Goal: Ask a question

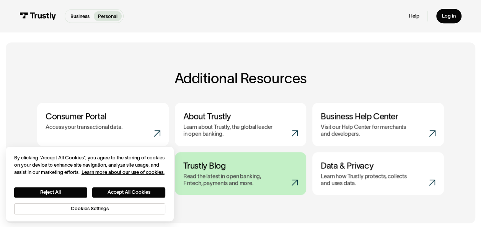
scroll to position [268, 0]
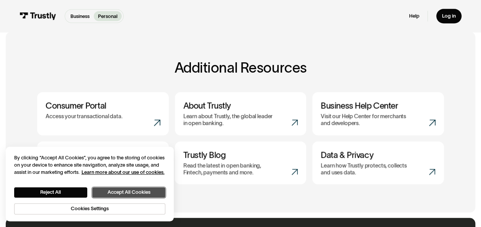
click at [133, 189] on button "Accept All Cookies" at bounding box center [128, 193] width 73 height 10
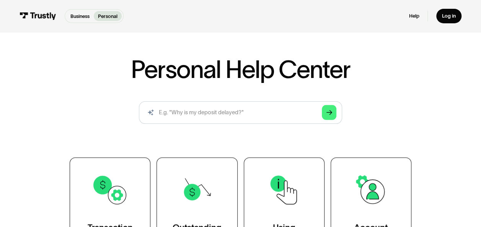
scroll to position [0, 0]
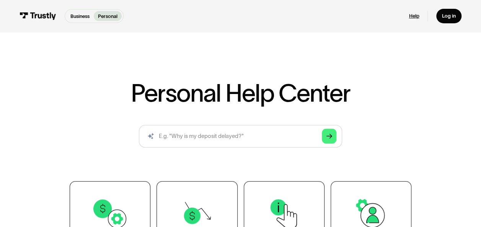
click at [411, 14] on link "Help" at bounding box center [414, 16] width 10 height 7
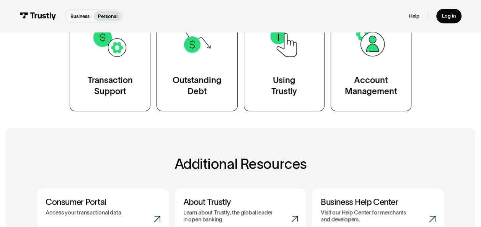
scroll to position [178, 0]
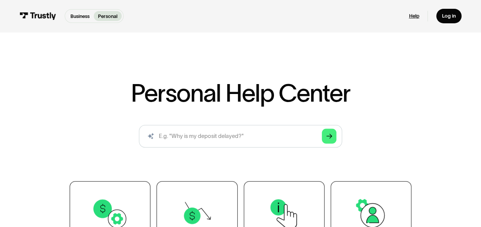
click at [414, 17] on link "Help" at bounding box center [414, 16] width 10 height 7
click at [198, 137] on input "search" at bounding box center [240, 136] width 203 height 23
type input "retry"
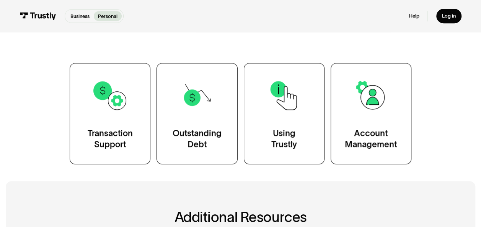
scroll to position [446, 0]
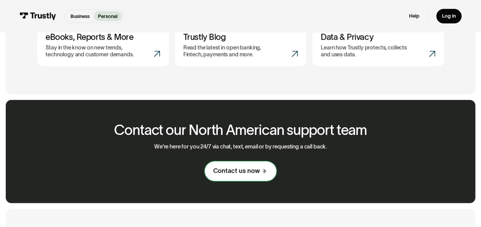
click at [241, 173] on div "Contact us now" at bounding box center [236, 171] width 47 height 8
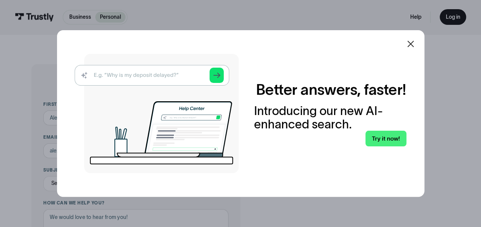
click at [415, 41] on icon at bounding box center [410, 43] width 9 height 9
